Goal: Transaction & Acquisition: Book appointment/travel/reservation

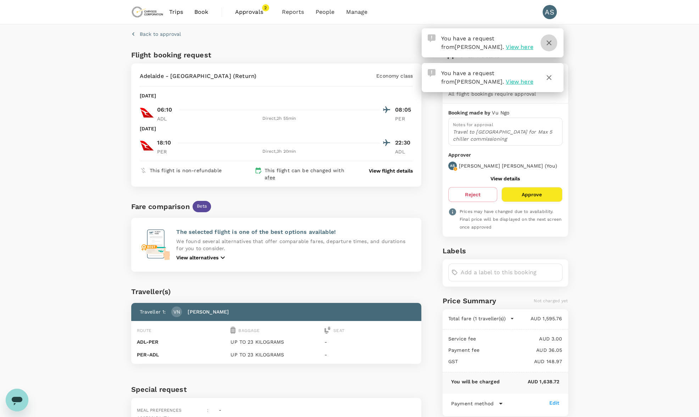
click at [548, 45] on icon "button" at bounding box center [549, 43] width 9 height 9
click at [554, 83] on button "button" at bounding box center [548, 77] width 17 height 17
click at [551, 44] on icon "button" at bounding box center [549, 43] width 9 height 9
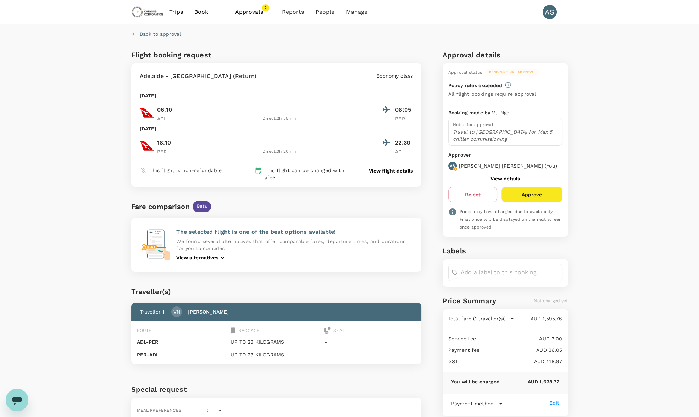
click at [247, 13] on span "Approvals" at bounding box center [252, 12] width 35 height 9
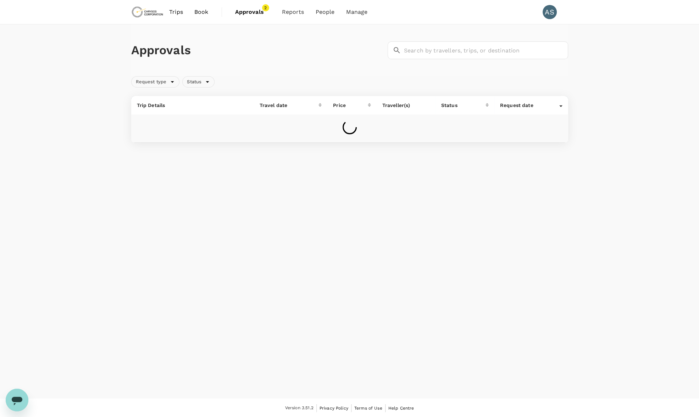
click at [205, 15] on span "Book" at bounding box center [201, 12] width 14 height 9
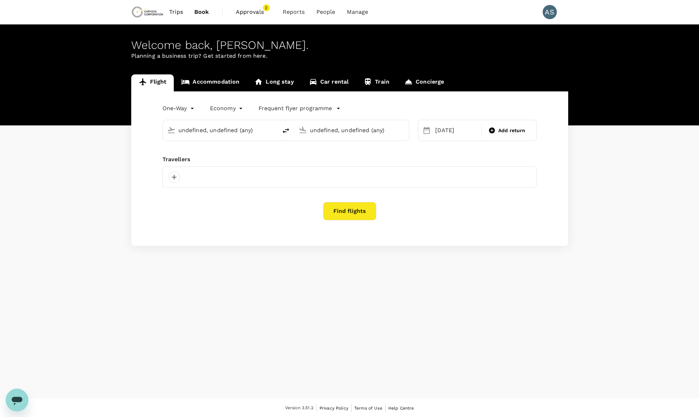
type input "Adelaide (ADL)"
type input "Nanjing Lukou Intl (NKG)"
type input "roundtrip"
type input "Adelaide (ADL)"
type input "[GEOGRAPHIC_DATA] ([GEOGRAPHIC_DATA])"
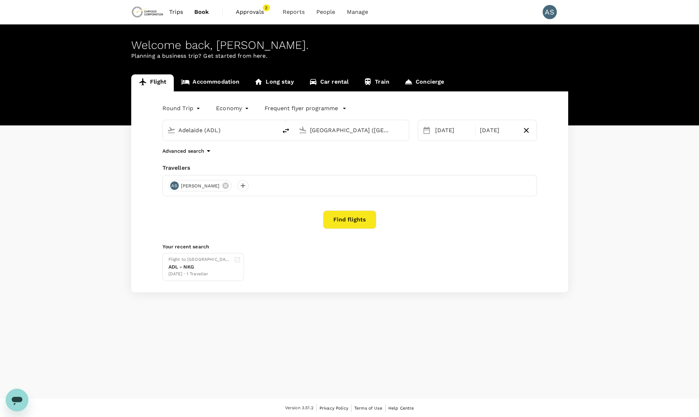
click at [184, 106] on body "Trips Book Approvals 2 Reports People Manage AS Welcome back , Allan . Planning…" at bounding box center [349, 209] width 699 height 418
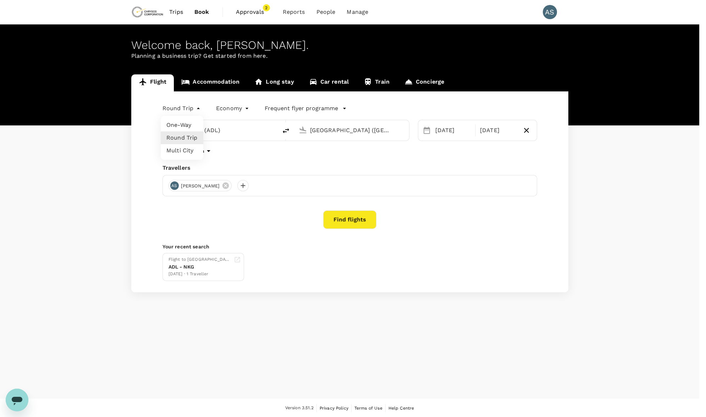
click at [183, 131] on li "One-Way" at bounding box center [182, 125] width 43 height 13
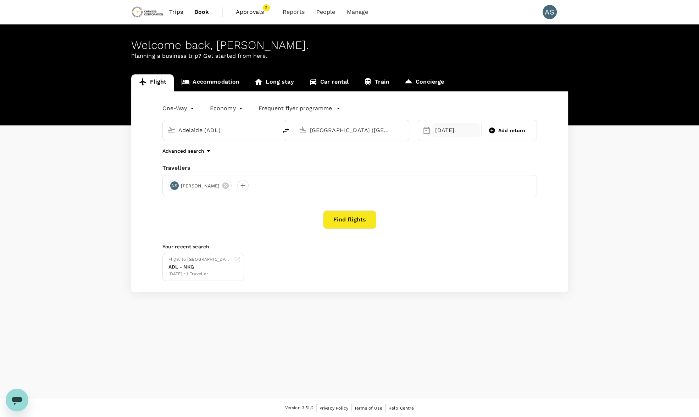
click at [453, 130] on div "[DATE]" at bounding box center [456, 130] width 48 height 14
click at [523, 135] on div "Add return" at bounding box center [507, 130] width 48 height 13
click at [566, 124] on div "Round Trip roundtrip Economy economy Frequent flyer programme Adelaide (ADL) Pe…" at bounding box center [349, 191] width 437 height 201
click at [443, 131] on div "[DATE]" at bounding box center [453, 130] width 42 height 14
click at [432, 202] on div "14" at bounding box center [432, 205] width 13 height 13
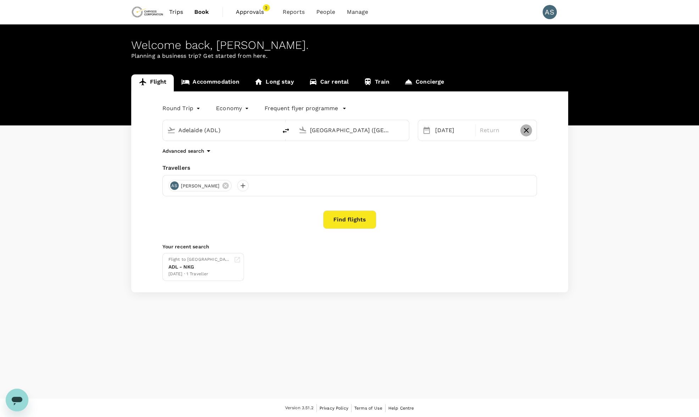
click at [523, 131] on icon "button" at bounding box center [526, 130] width 9 height 9
type input "oneway"
click at [354, 223] on button "Find flights" at bounding box center [349, 220] width 53 height 18
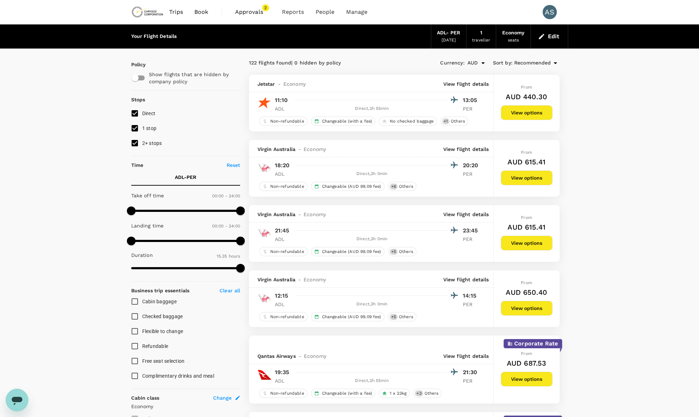
click at [541, 37] on icon "button" at bounding box center [541, 36] width 5 height 5
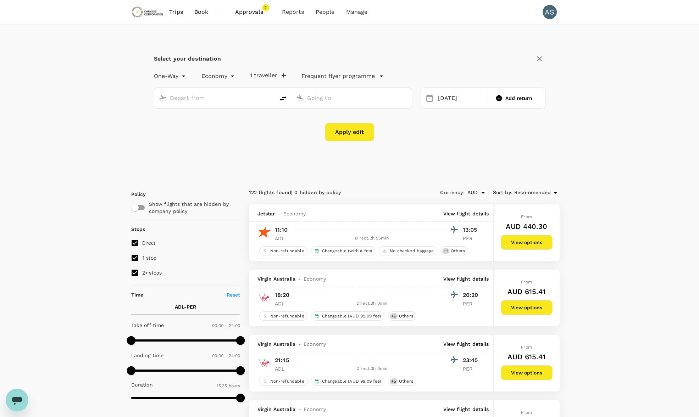
type input "Adelaide (ADL)"
type input "Perth (PER)"
click at [448, 98] on div "14 Sep" at bounding box center [460, 98] width 51 height 14
click at [449, 174] on div "15" at bounding box center [448, 172] width 13 height 13
click at [358, 135] on button "Apply edit" at bounding box center [349, 132] width 49 height 18
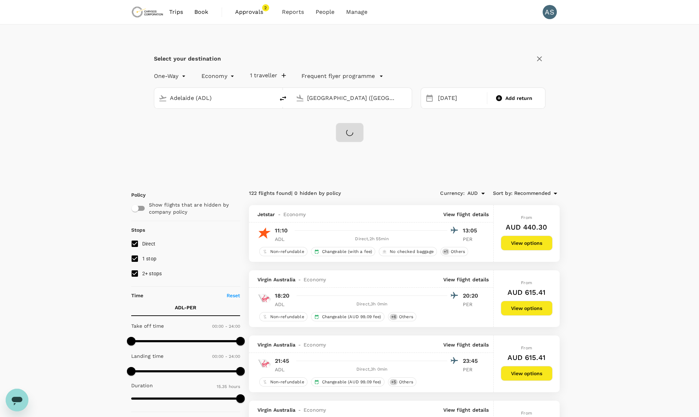
checkbox input "false"
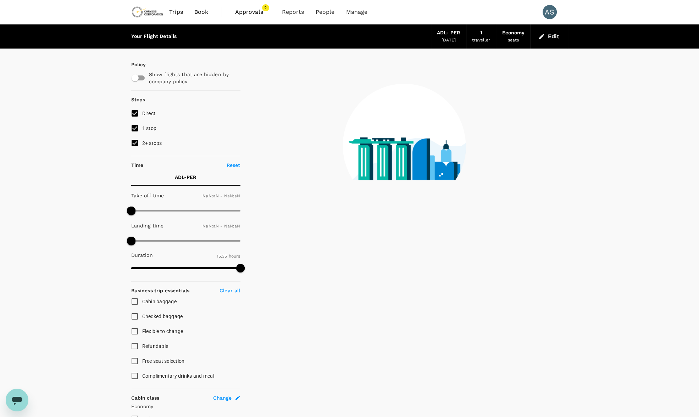
type input "1440"
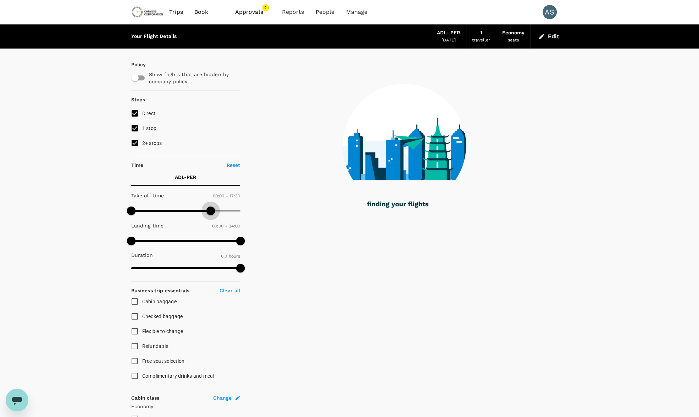
type input "960"
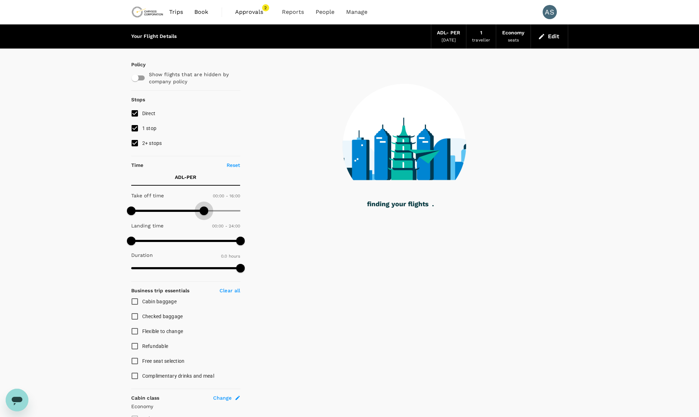
drag, startPoint x: 243, startPoint y: 211, endPoint x: 204, endPoint y: 216, distance: 39.7
click at [204, 215] on span at bounding box center [204, 211] width 9 height 9
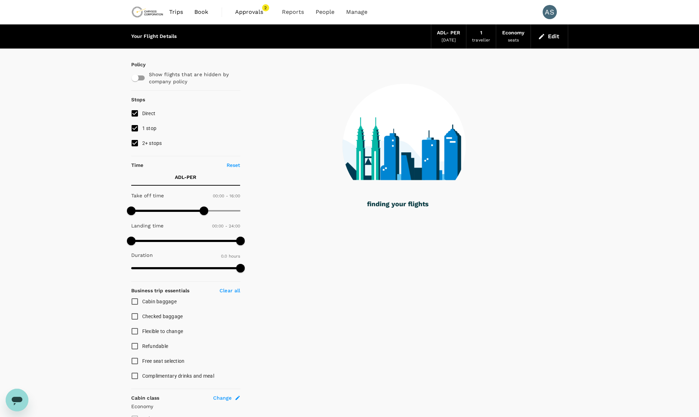
checkbox input "true"
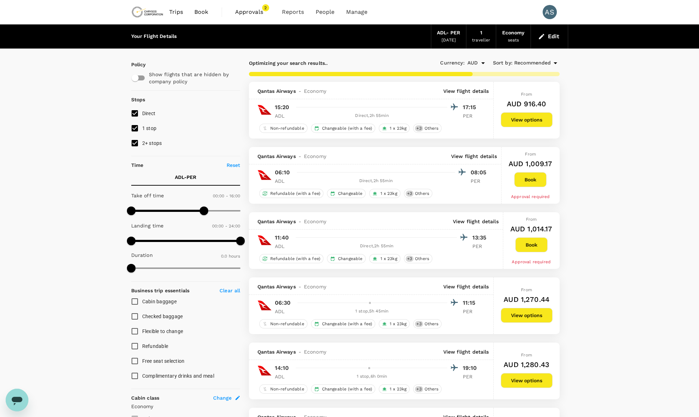
click at [625, 168] on div "Your Flight Details ADL - PER 15 Sep 2025 1 traveller Economy seats Edit Policy…" at bounding box center [349, 307] width 699 height 566
checkbox input "false"
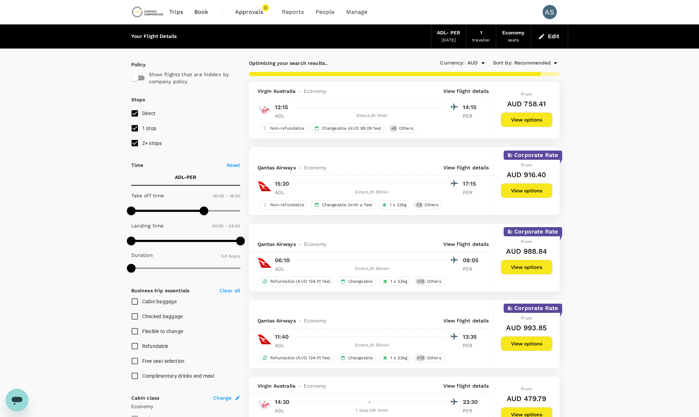
click at [139, 125] on input "1 stop" at bounding box center [134, 128] width 15 height 15
checkbox input "false"
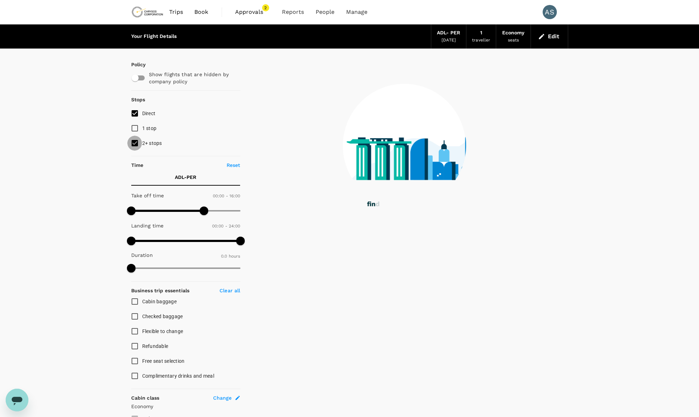
click at [137, 142] on input "2+ stops" at bounding box center [134, 143] width 15 height 15
checkbox input "false"
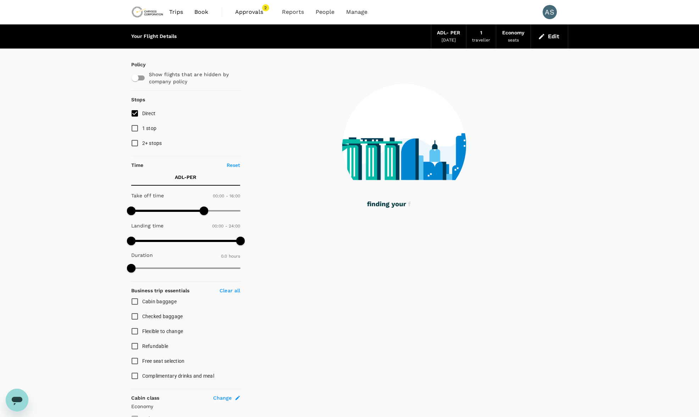
click at [82, 156] on div "Your Flight Details ADL - PER 15 Sep 2025 1 traveller Economy seats Edit Policy…" at bounding box center [349, 280] width 699 height 512
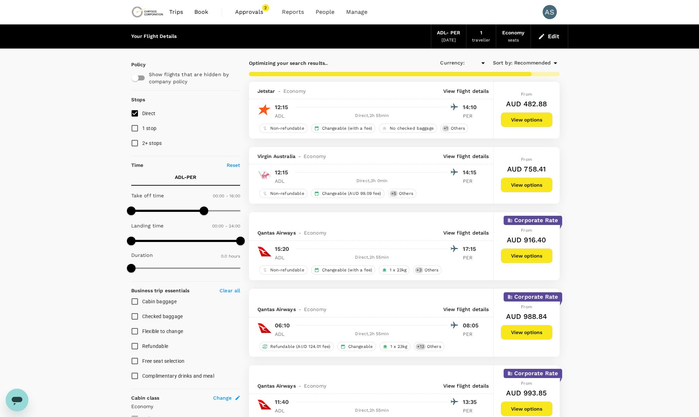
type input "AUD"
click at [514, 126] on button "View options" at bounding box center [527, 119] width 52 height 15
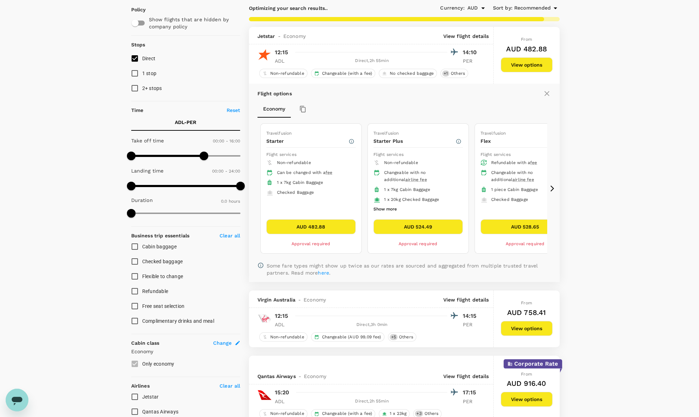
scroll to position [82, 0]
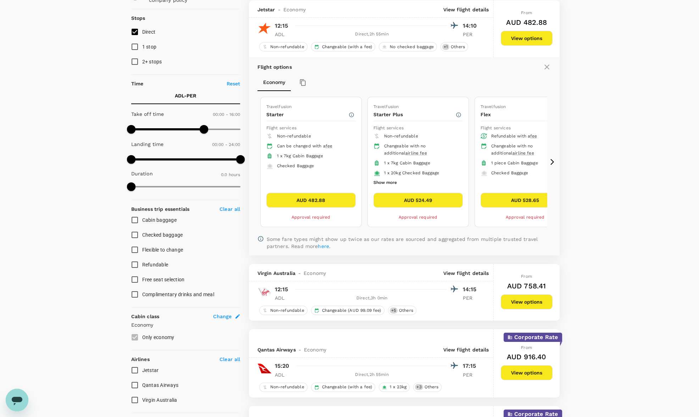
click at [551, 165] on div "Flight options Economy Travelfusion Starter Flight services Non-refundable Can …" at bounding box center [404, 156] width 311 height 199
click at [551, 160] on icon at bounding box center [552, 162] width 7 height 7
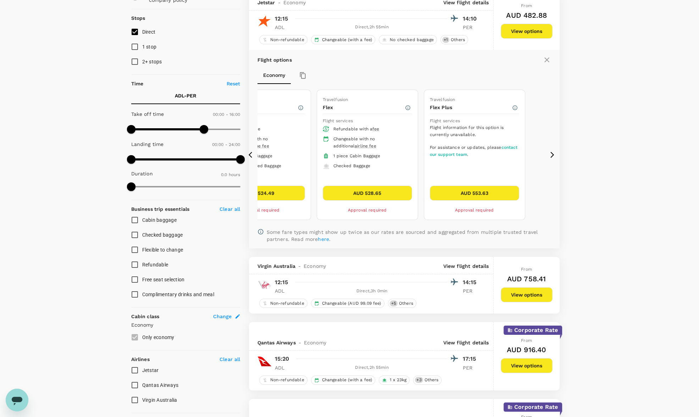
drag, startPoint x: 350, startPoint y: 107, endPoint x: 337, endPoint y: 105, distance: 12.9
click at [337, 105] on p "Flex" at bounding box center [364, 107] width 82 height 7
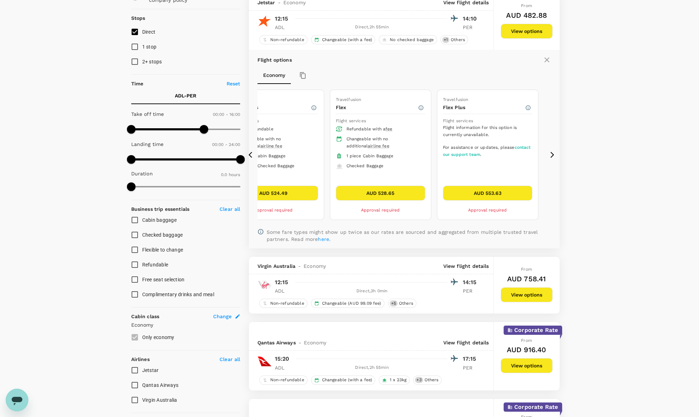
click at [342, 106] on p "Flex" at bounding box center [377, 107] width 82 height 7
click at [421, 109] on icon "button" at bounding box center [420, 107] width 5 height 5
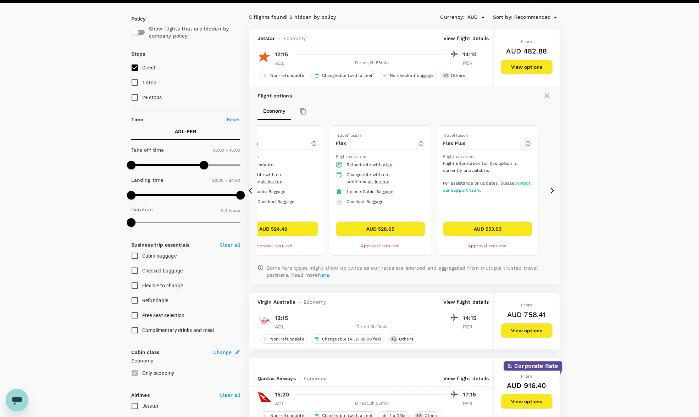
scroll to position [42, 0]
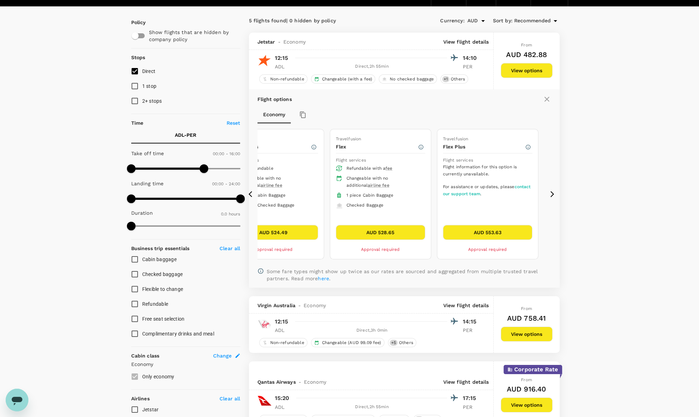
click at [623, 192] on div "Your Flight Details ADL - PER 15 Sep 2025 1 traveller Economy seats Edit Policy…" at bounding box center [349, 345] width 699 height 727
click at [546, 99] on icon at bounding box center [546, 99] width 5 height 5
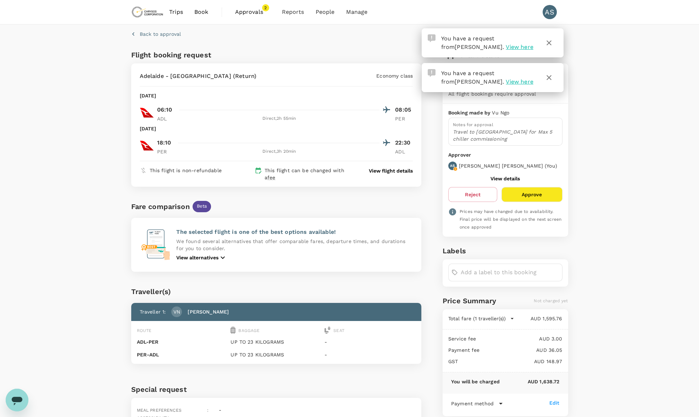
click at [103, 235] on div "Back to approval Flight booking request [GEOGRAPHIC_DATA] - [GEOGRAPHIC_DATA] (…" at bounding box center [349, 236] width 699 height 425
click at [551, 73] on icon "button" at bounding box center [549, 77] width 9 height 9
click at [550, 43] on icon "button" at bounding box center [549, 43] width 9 height 9
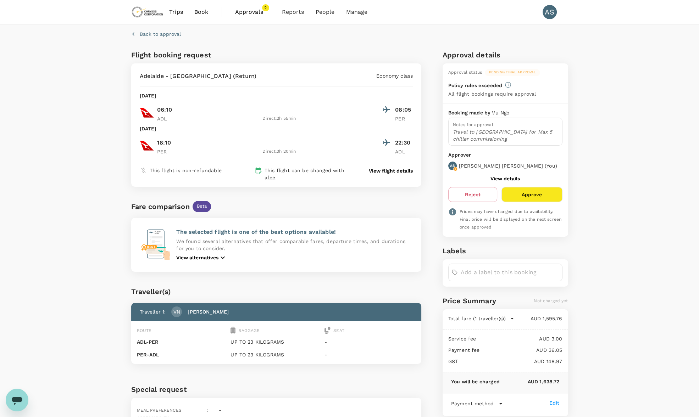
click at [389, 176] on div "View flight details" at bounding box center [383, 172] width 57 height 17
click at [390, 173] on p "View flight details" at bounding box center [391, 170] width 44 height 7
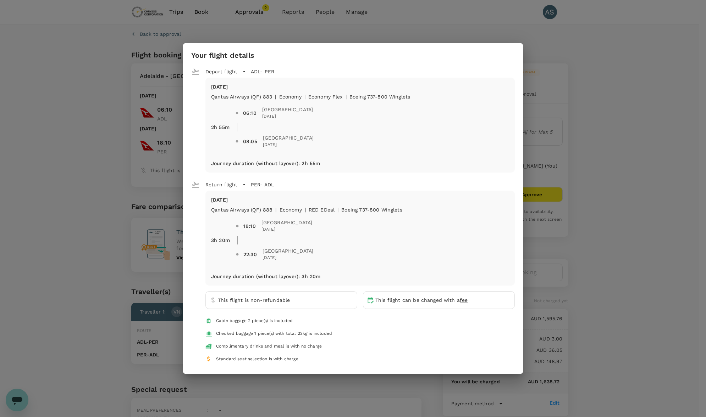
click at [649, 121] on div "Your flight details Depart flight ADL - PER Mon, 15 Sep Qantas Airways (QF) 883…" at bounding box center [353, 208] width 706 height 417
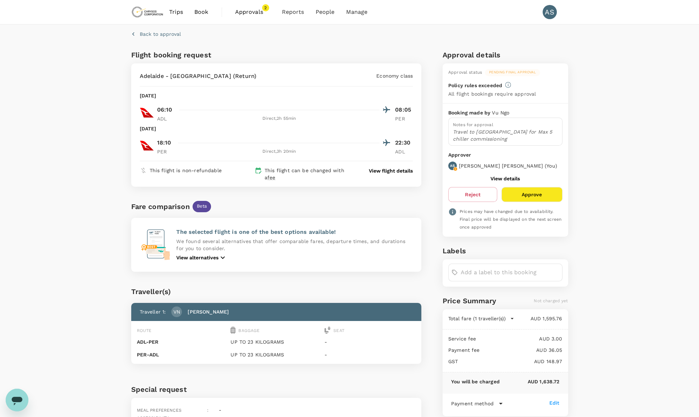
click at [177, 12] on span "Trips" at bounding box center [176, 12] width 14 height 9
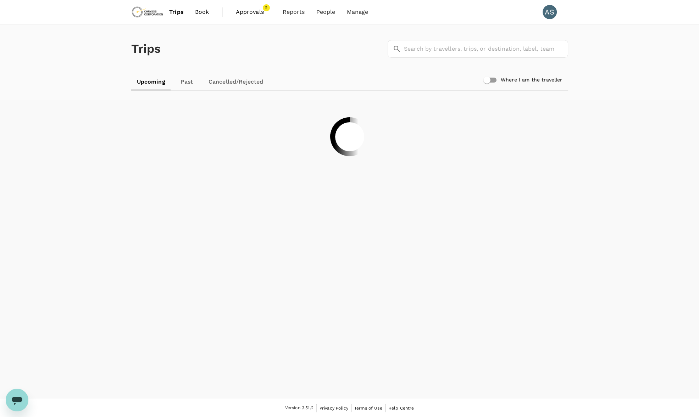
click at [203, 13] on span "Book" at bounding box center [202, 12] width 14 height 9
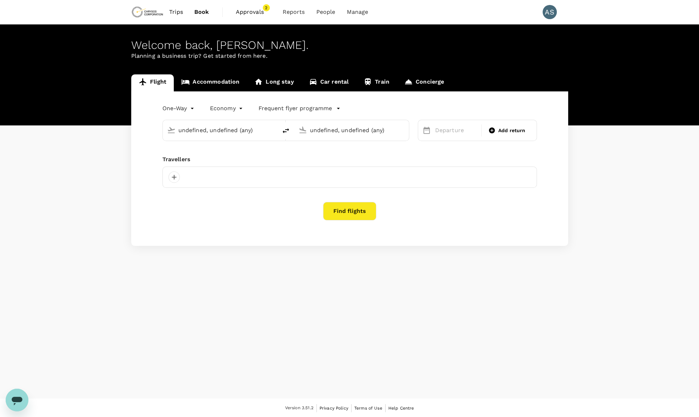
type input "Adelaide (ADL)"
type input "Nanjing Lukou Intl (NKG)"
type input "Adelaide (ADL)"
type input "Nanjing Lukou Intl (NKG)"
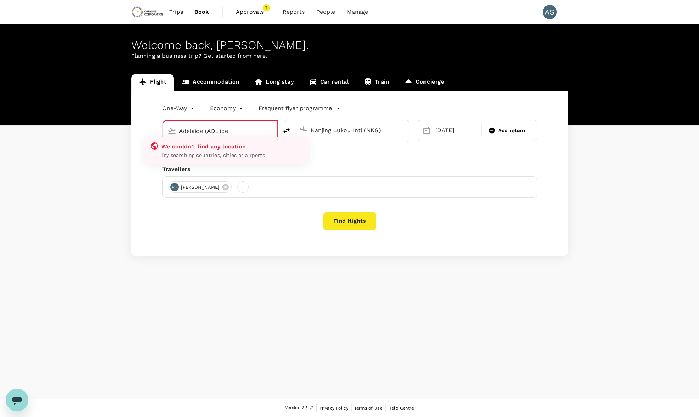
click at [234, 131] on input "Adelaide (ADL)de" at bounding box center [220, 131] width 83 height 11
type input "Adelaide (ADL)"
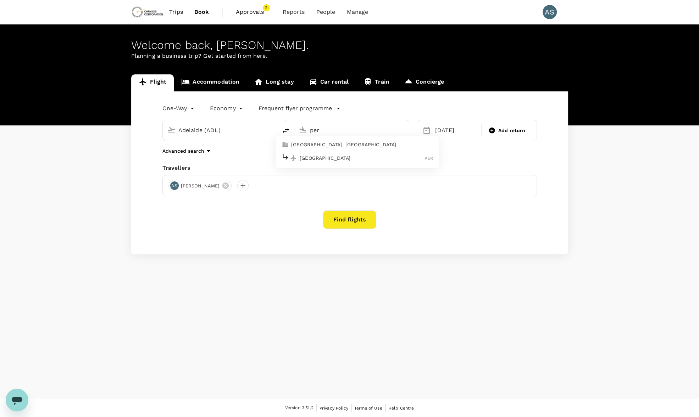
click at [310, 159] on p "Perth" at bounding box center [362, 158] width 125 height 7
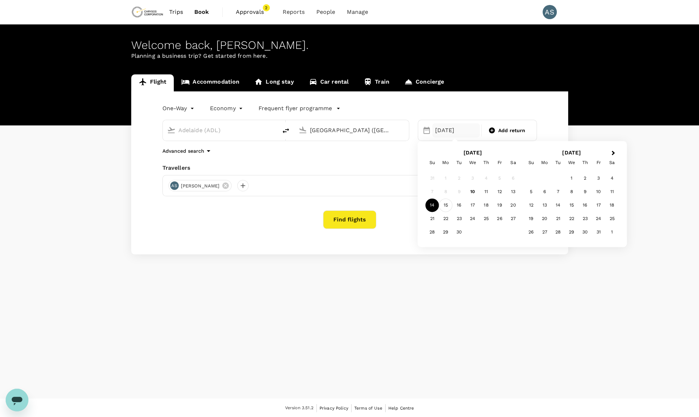
type input "Perth (PER)"
click at [449, 206] on div "15" at bounding box center [445, 205] width 13 height 13
click at [506, 124] on div "Add return" at bounding box center [507, 130] width 48 height 13
type input "roundtrip"
click at [500, 206] on div "19" at bounding box center [499, 205] width 13 height 13
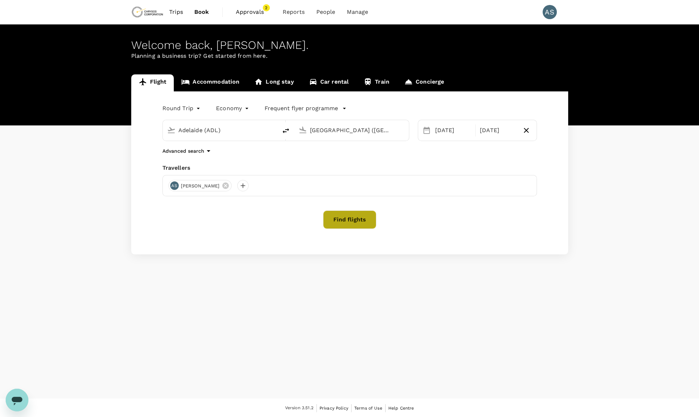
click at [367, 220] on button "Find flights" at bounding box center [349, 220] width 53 height 18
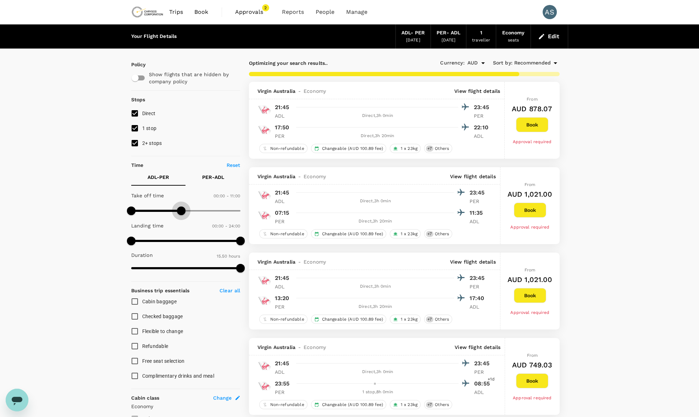
type input "780"
drag, startPoint x: 240, startPoint y: 211, endPoint x: 190, endPoint y: 218, distance: 51.2
click at [190, 215] on span at bounding box center [190, 211] width 9 height 9
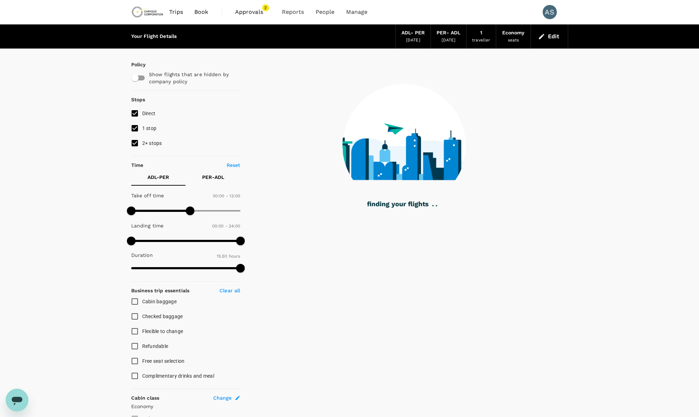
click at [134, 126] on input "1 stop" at bounding box center [134, 128] width 15 height 15
checkbox input "false"
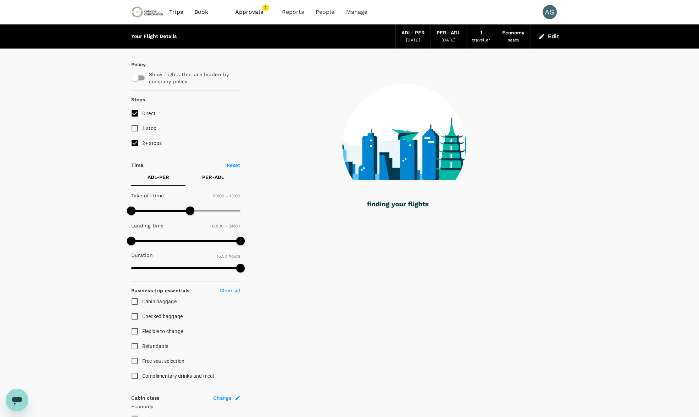
click at [134, 139] on input "2+ stops" at bounding box center [134, 143] width 15 height 15
checkbox input "false"
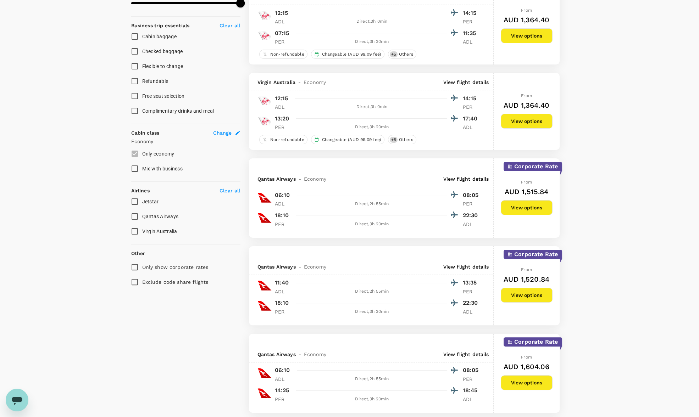
scroll to position [301, 0]
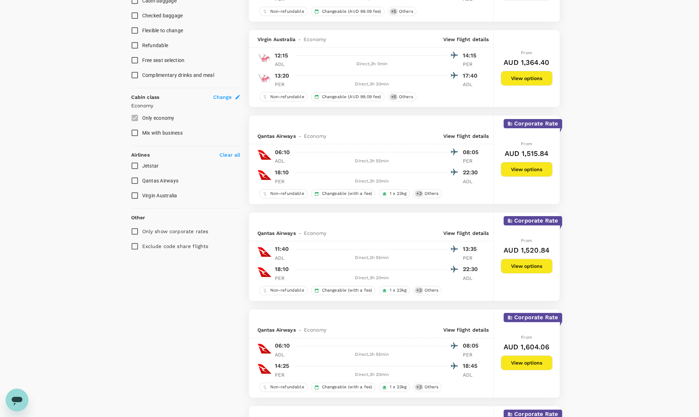
click at [522, 172] on button "View options" at bounding box center [527, 169] width 52 height 15
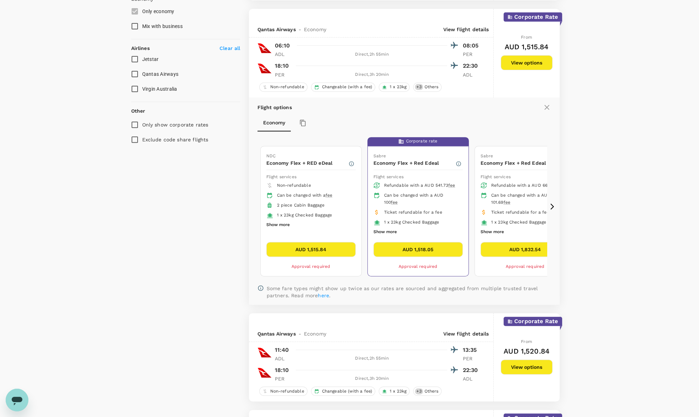
scroll to position [416, 0]
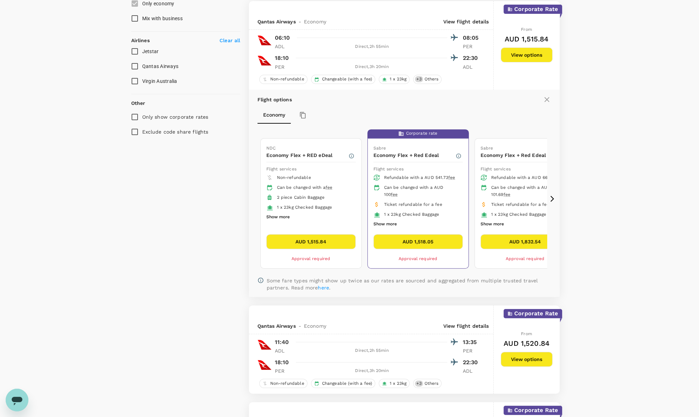
click at [553, 196] on icon at bounding box center [552, 198] width 7 height 7
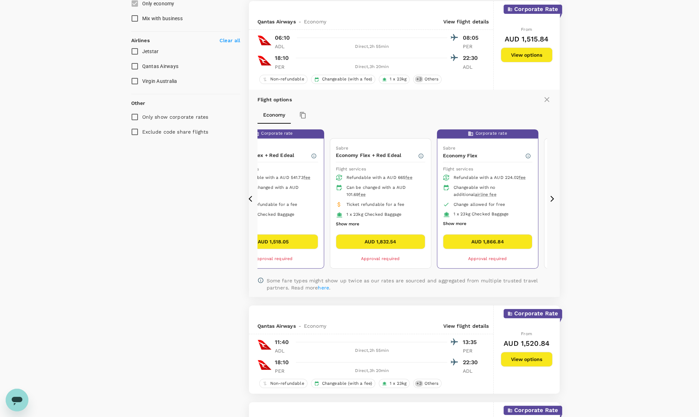
click at [250, 198] on icon at bounding box center [251, 199] width 4 height 6
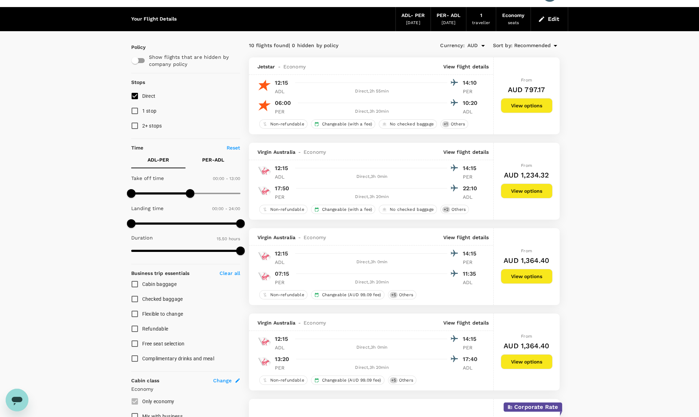
scroll to position [0, 0]
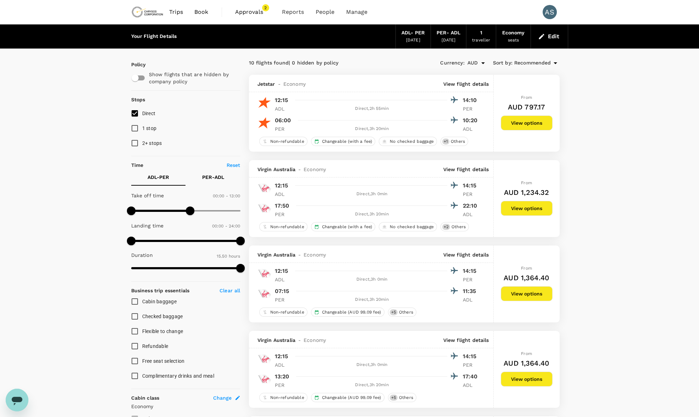
click at [465, 82] on p "View flight details" at bounding box center [466, 84] width 46 height 7
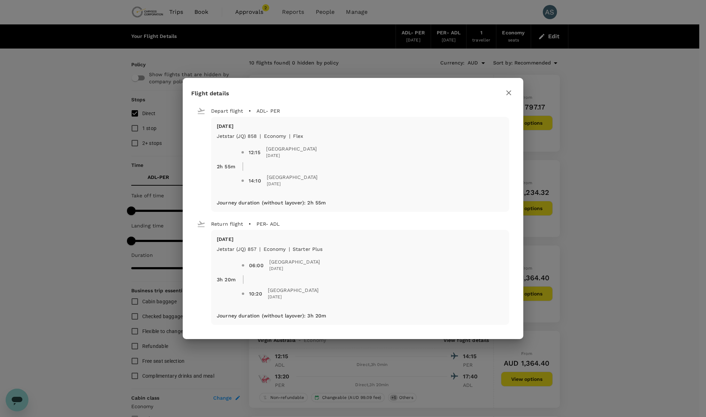
click at [508, 95] on icon "button" at bounding box center [508, 93] width 9 height 9
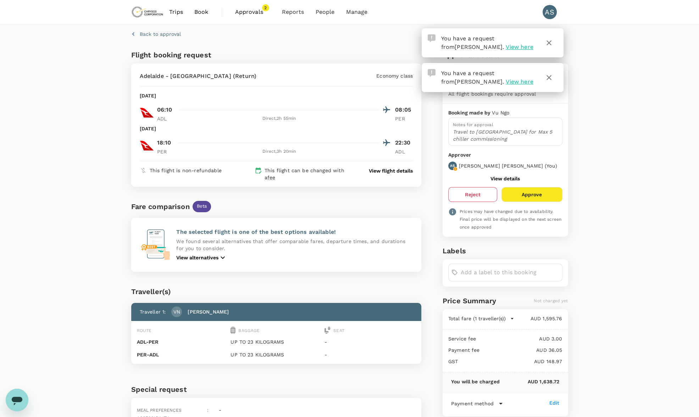
click at [470, 200] on button "Reject" at bounding box center [472, 194] width 49 height 15
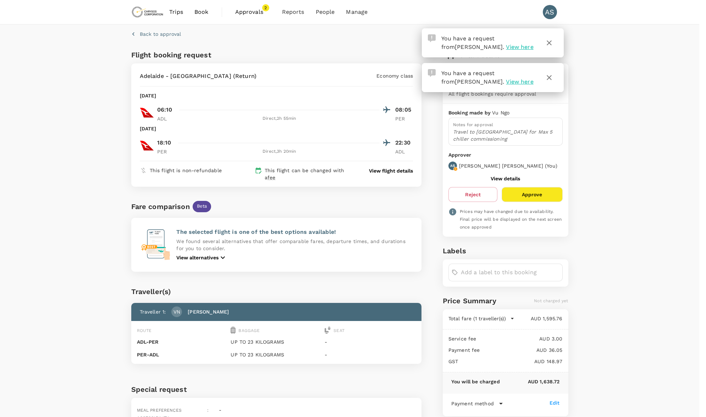
click at [548, 79] on icon "button" at bounding box center [549, 77] width 9 height 9
click at [545, 44] on icon "button" at bounding box center [549, 43] width 9 height 9
click at [553, 78] on button "button" at bounding box center [548, 77] width 17 height 17
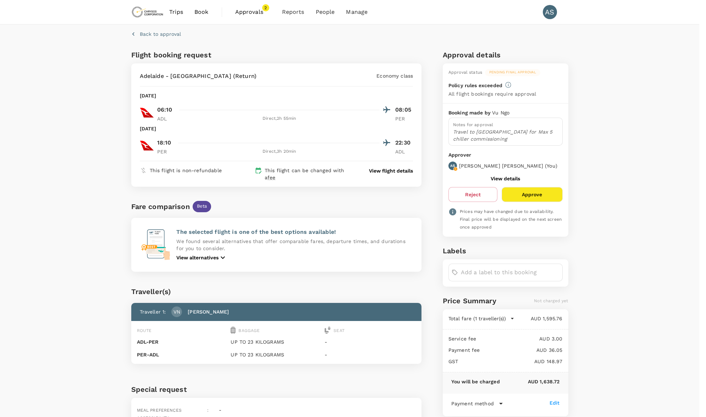
type textarea "Change of plans"
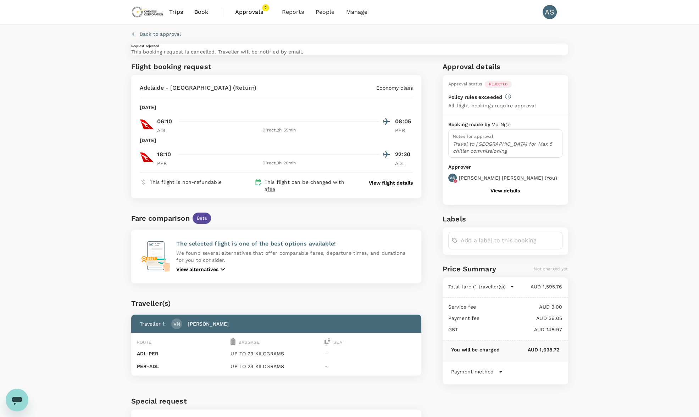
click at [674, 80] on div "Back to approval Request rejected This booking request is cancelled. Traveller …" at bounding box center [349, 242] width 699 height 437
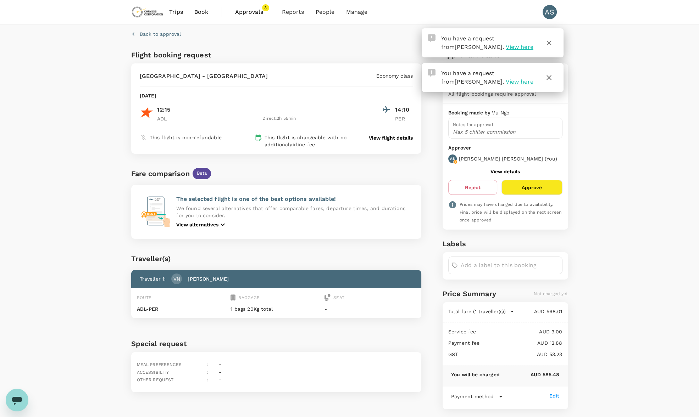
click at [533, 188] on button "Approve" at bounding box center [531, 187] width 61 height 15
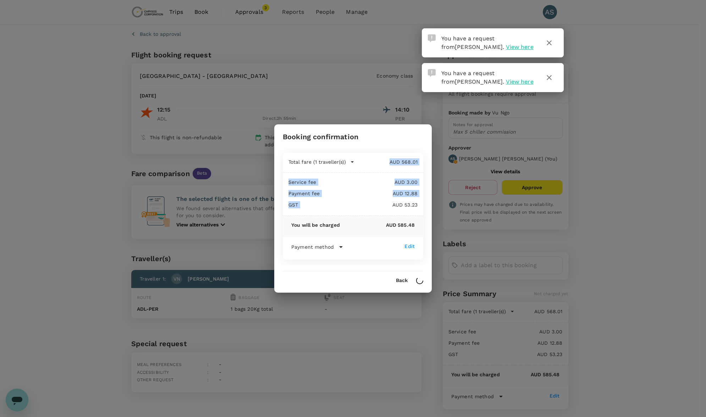
drag, startPoint x: 372, startPoint y: 133, endPoint x: 372, endPoint y: 214, distance: 80.9
click at [372, 214] on div "Booking confirmation Total fare (1 traveller(s)) AUD 568.01 Air fare AUD 568.01…" at bounding box center [352, 208] width 157 height 168
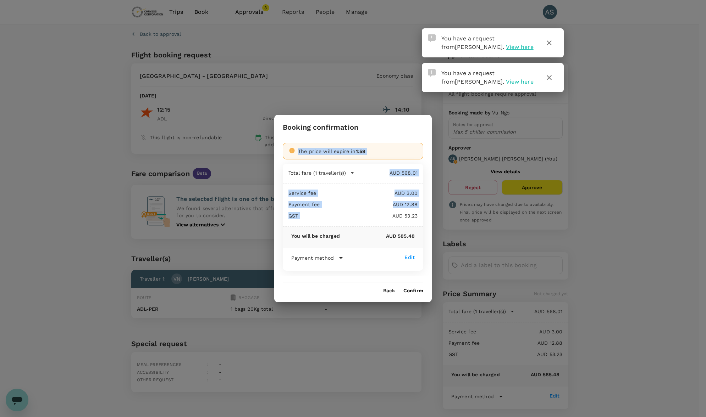
click at [551, 42] on icon "button" at bounding box center [549, 43] width 9 height 9
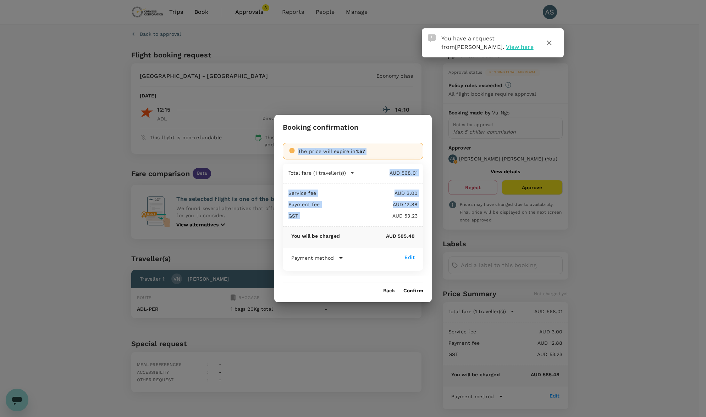
click at [552, 43] on icon "button" at bounding box center [549, 43] width 9 height 9
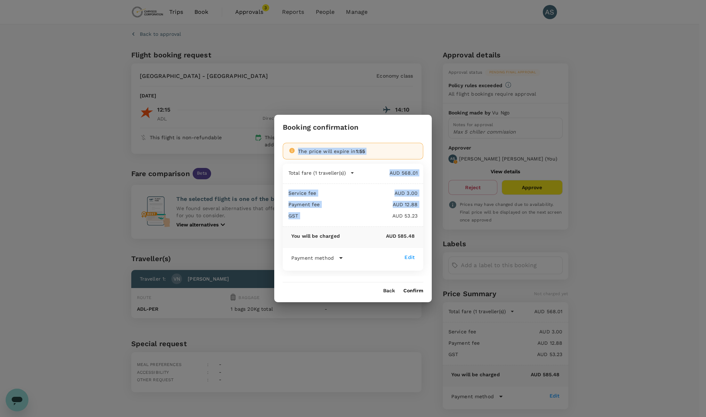
click at [416, 293] on button "Confirm" at bounding box center [413, 291] width 20 height 6
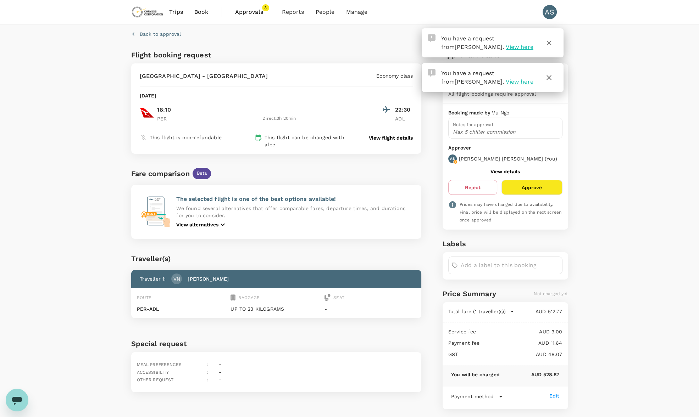
click at [547, 78] on icon "button" at bounding box center [549, 77] width 9 height 9
click at [550, 41] on icon "button" at bounding box center [549, 43] width 9 height 9
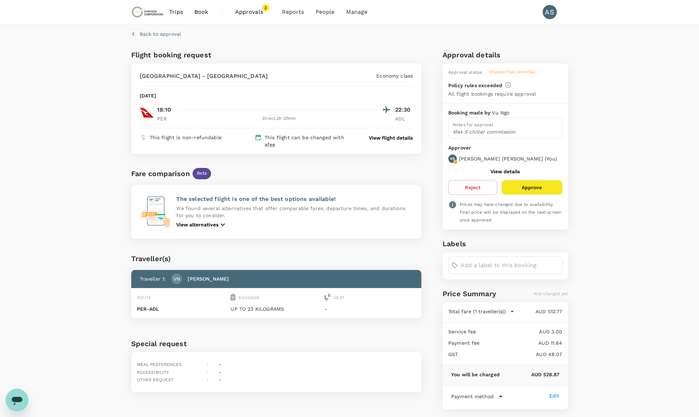
click at [531, 186] on button "Approve" at bounding box center [531, 187] width 61 height 15
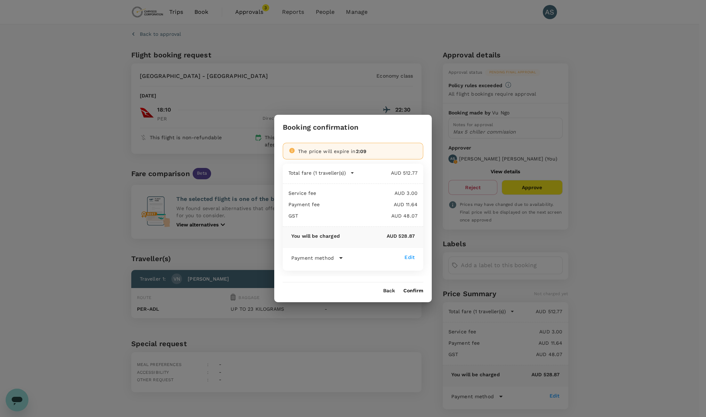
click at [416, 293] on button "Confirm" at bounding box center [413, 291] width 20 height 6
